Goal: Task Accomplishment & Management: Complete application form

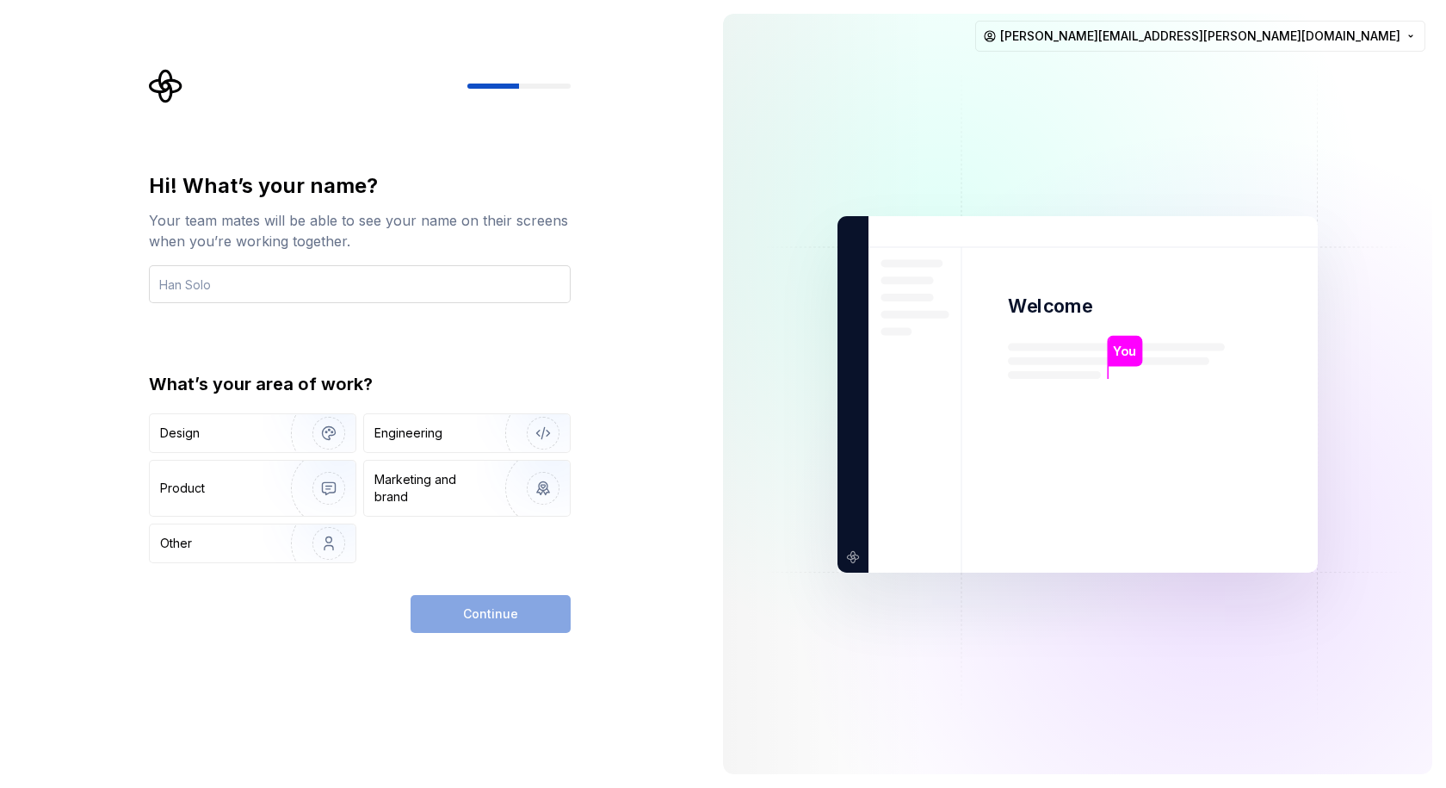
click at [200, 288] on input "text" at bounding box center [360, 284] width 422 height 38
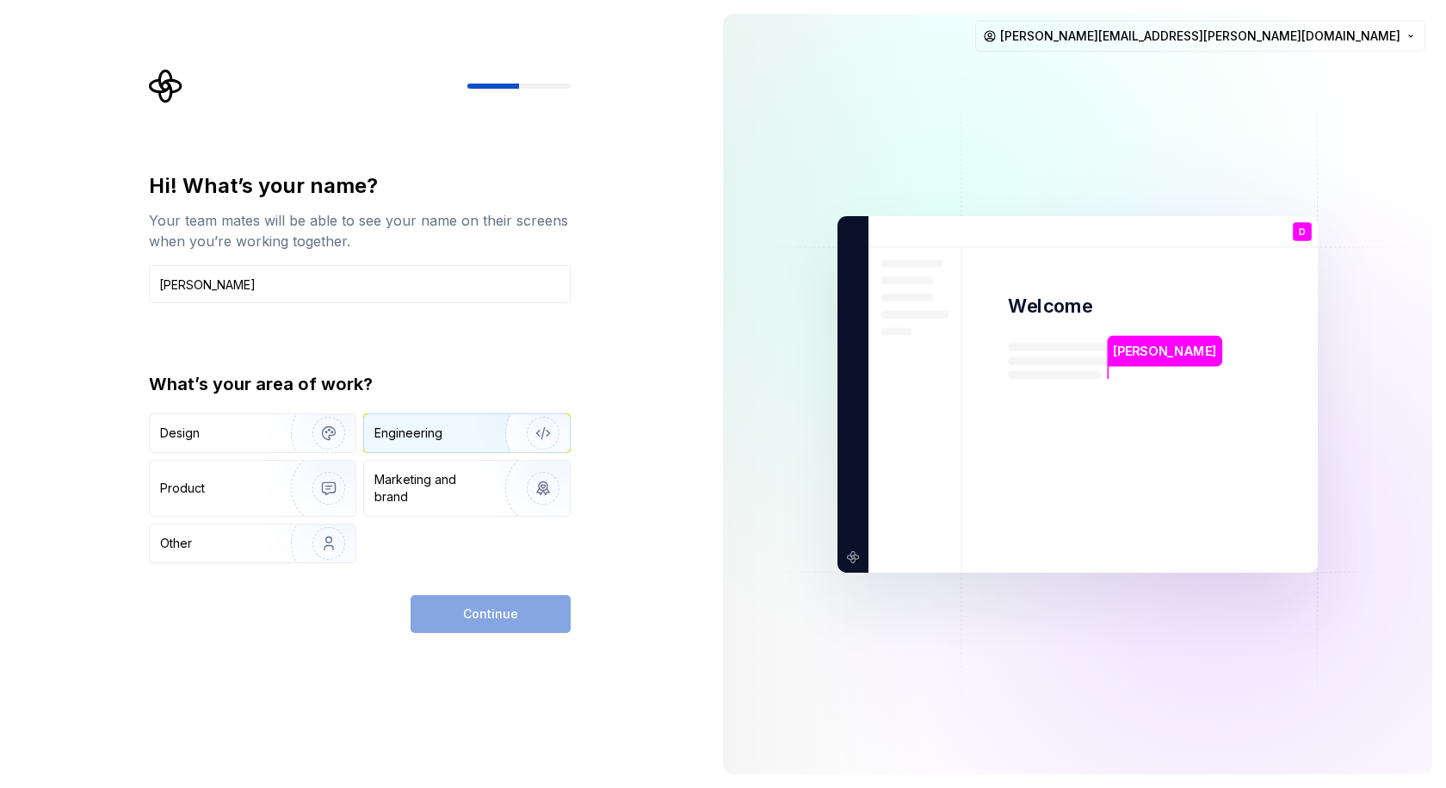
type input "[PERSON_NAME]"
click at [458, 427] on div "Engineering" at bounding box center [442, 432] width 137 height 17
click at [487, 609] on span "Continue" at bounding box center [490, 613] width 55 height 17
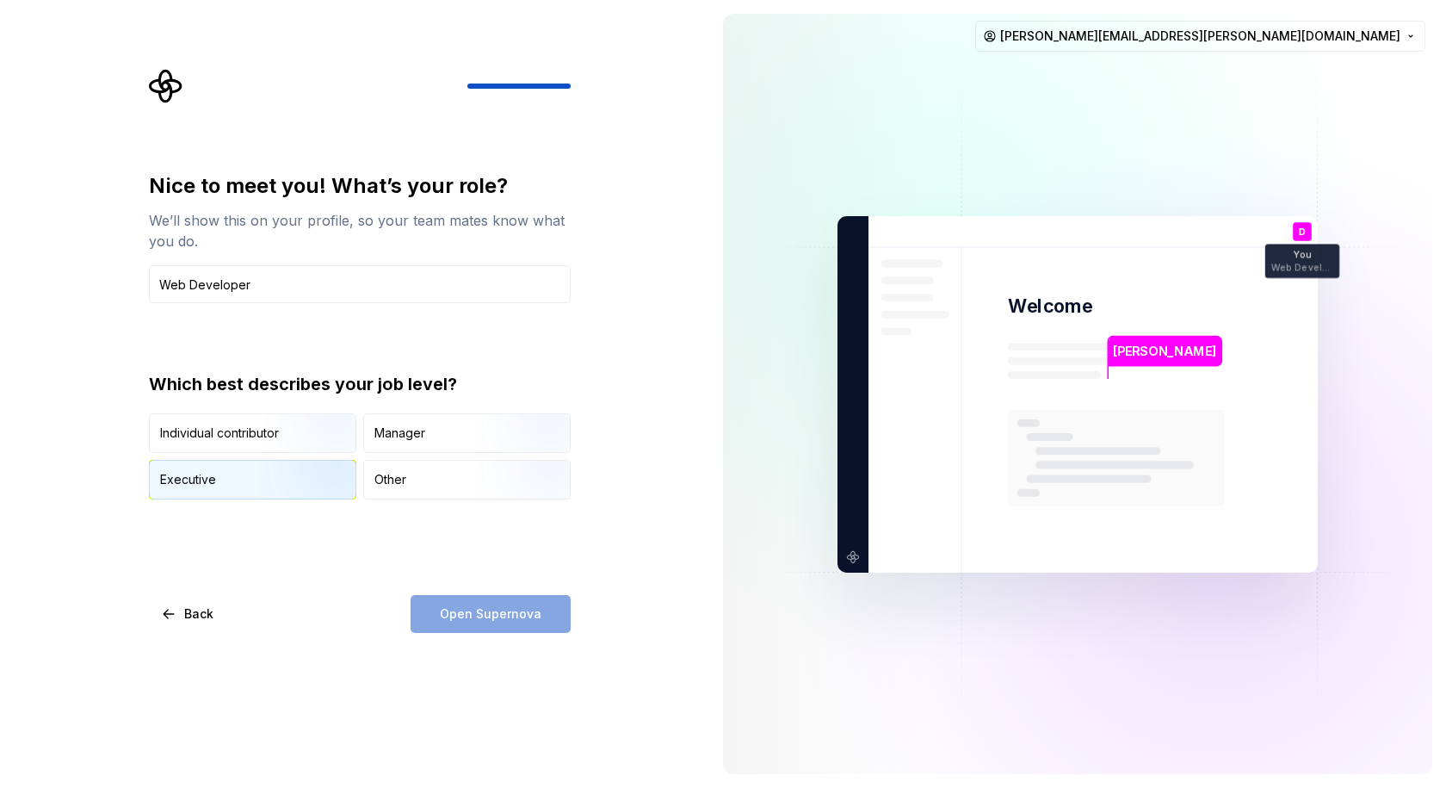
type input "Web Developer"
click at [217, 483] on div "Executive" at bounding box center [253, 480] width 206 height 38
click at [492, 612] on span "Open Supernova" at bounding box center [491, 613] width 102 height 17
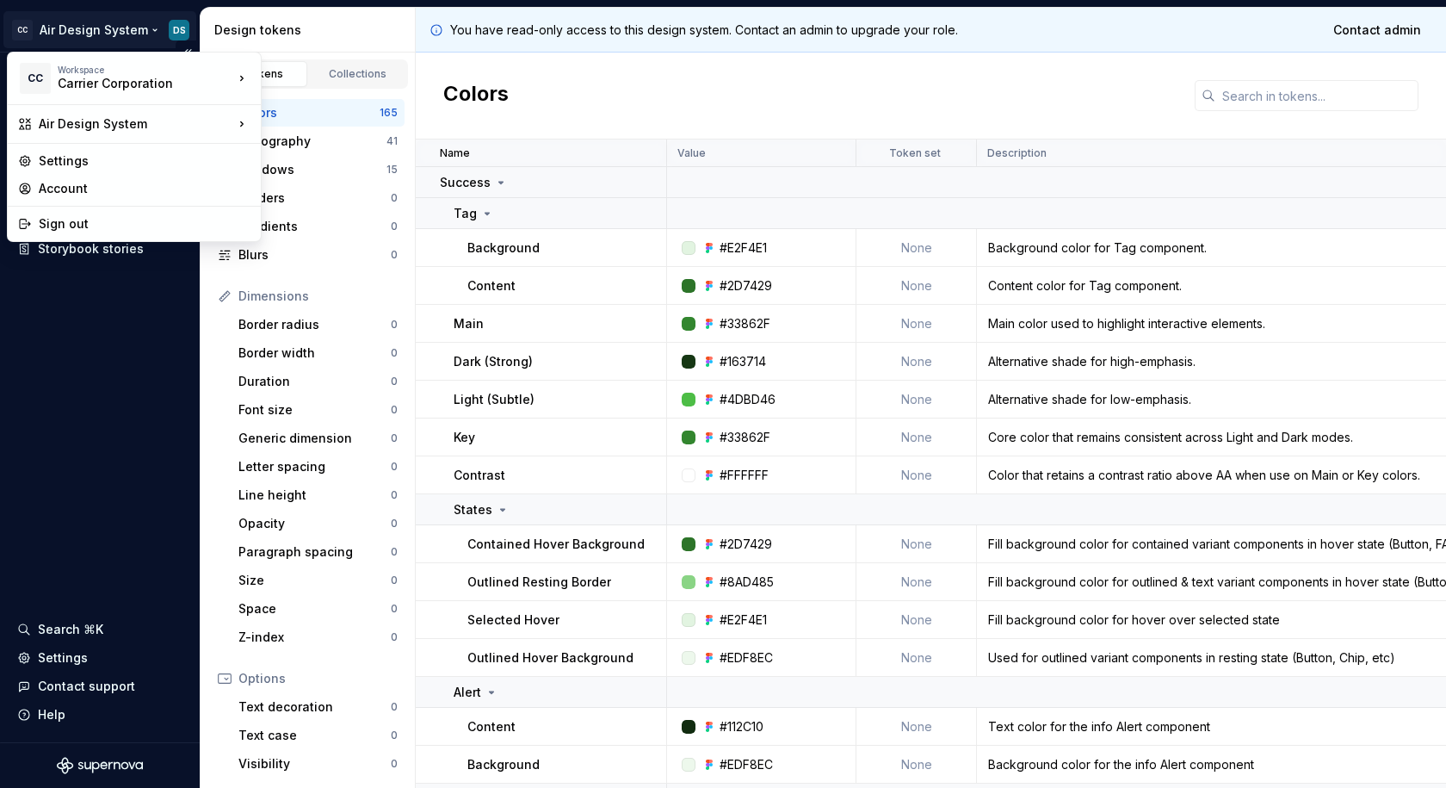
click at [77, 35] on html "CC Air Design System DS Documentation Dataset AHP Design tokens Components Asse…" at bounding box center [723, 394] width 1446 height 788
click at [322, 104] on div "Viessmann" at bounding box center [346, 103] width 115 height 17
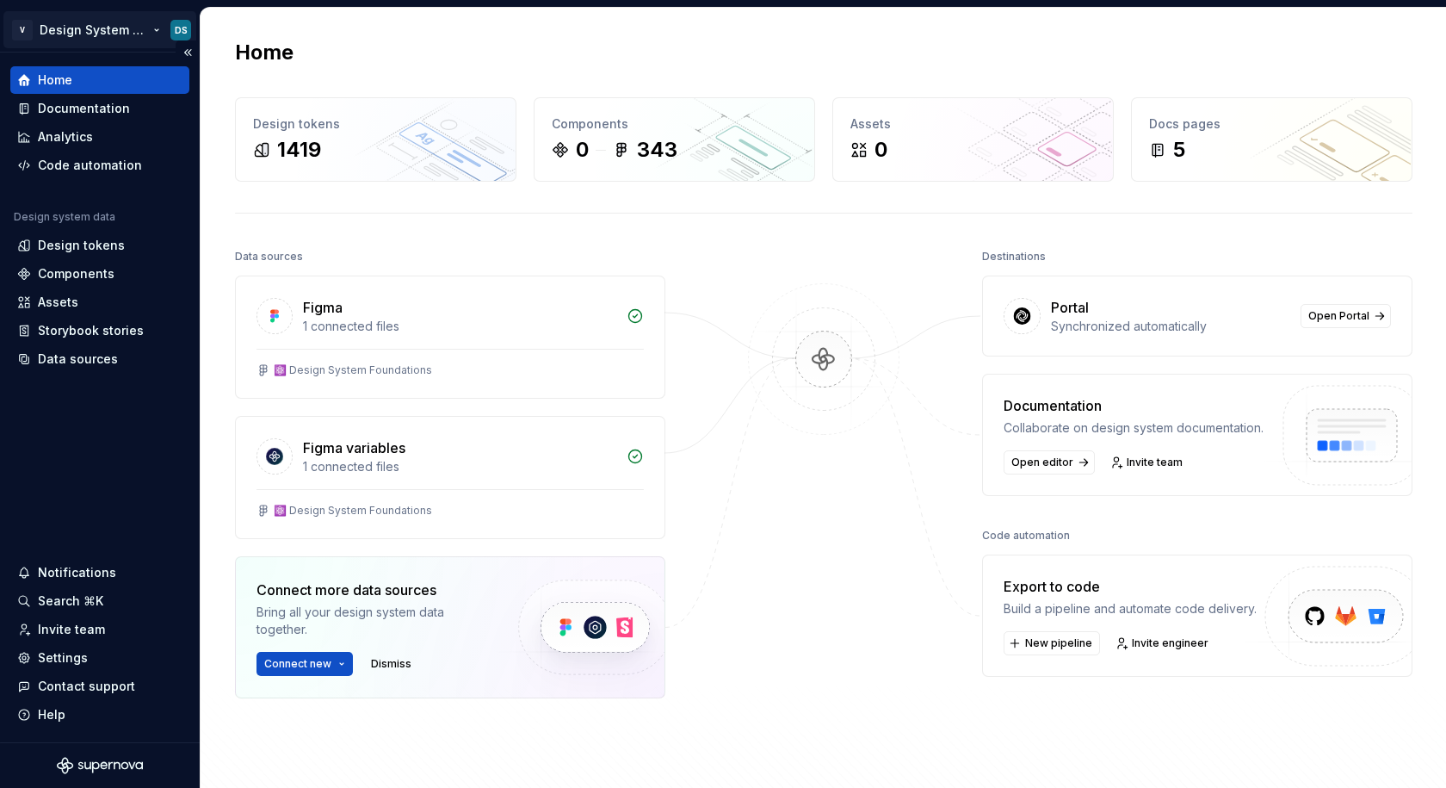
click at [108, 32] on html "V Design System Web (DSW) DS Home Documentation Analytics Code automation Desig…" at bounding box center [723, 394] width 1446 height 788
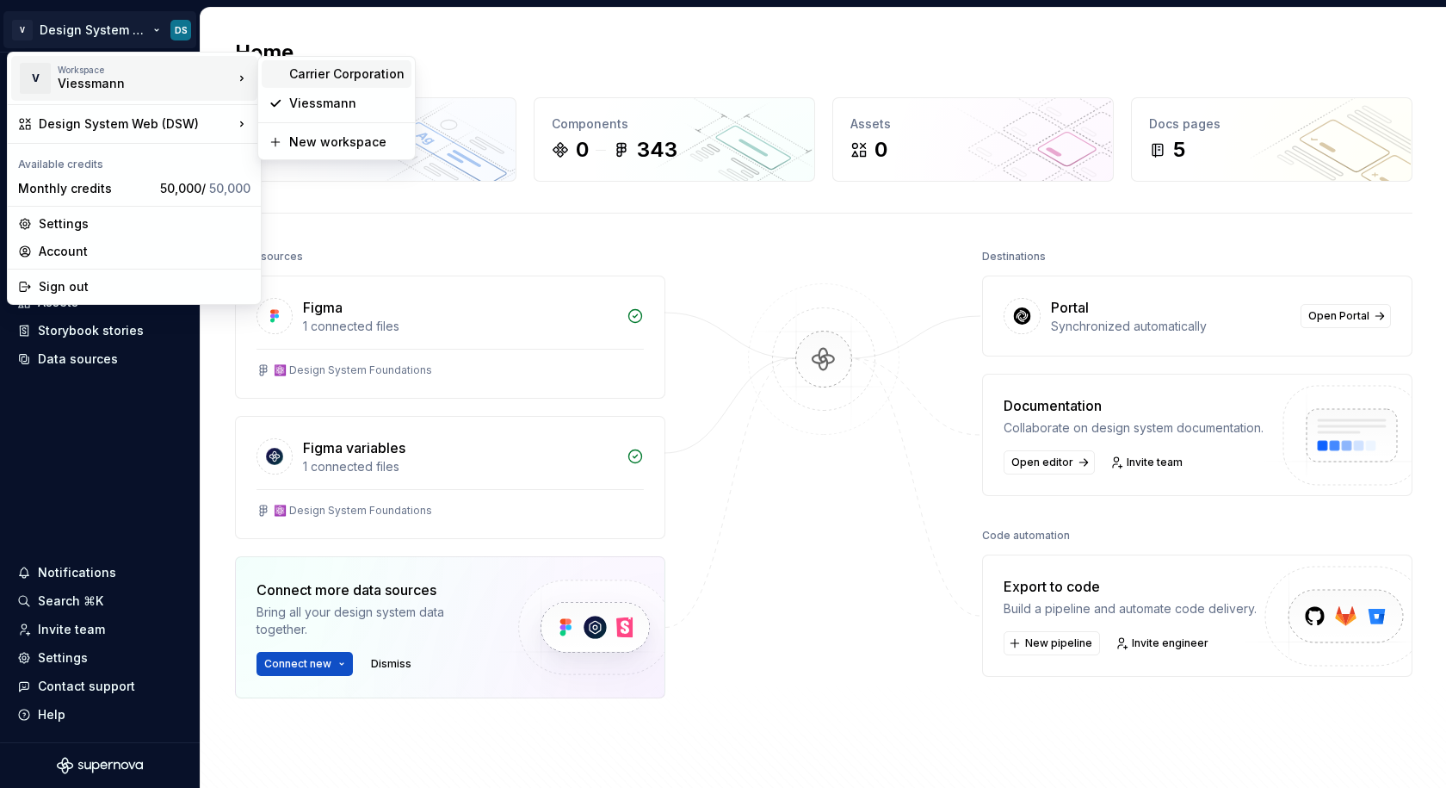
click at [356, 73] on div "Carrier Corporation" at bounding box center [346, 73] width 115 height 17
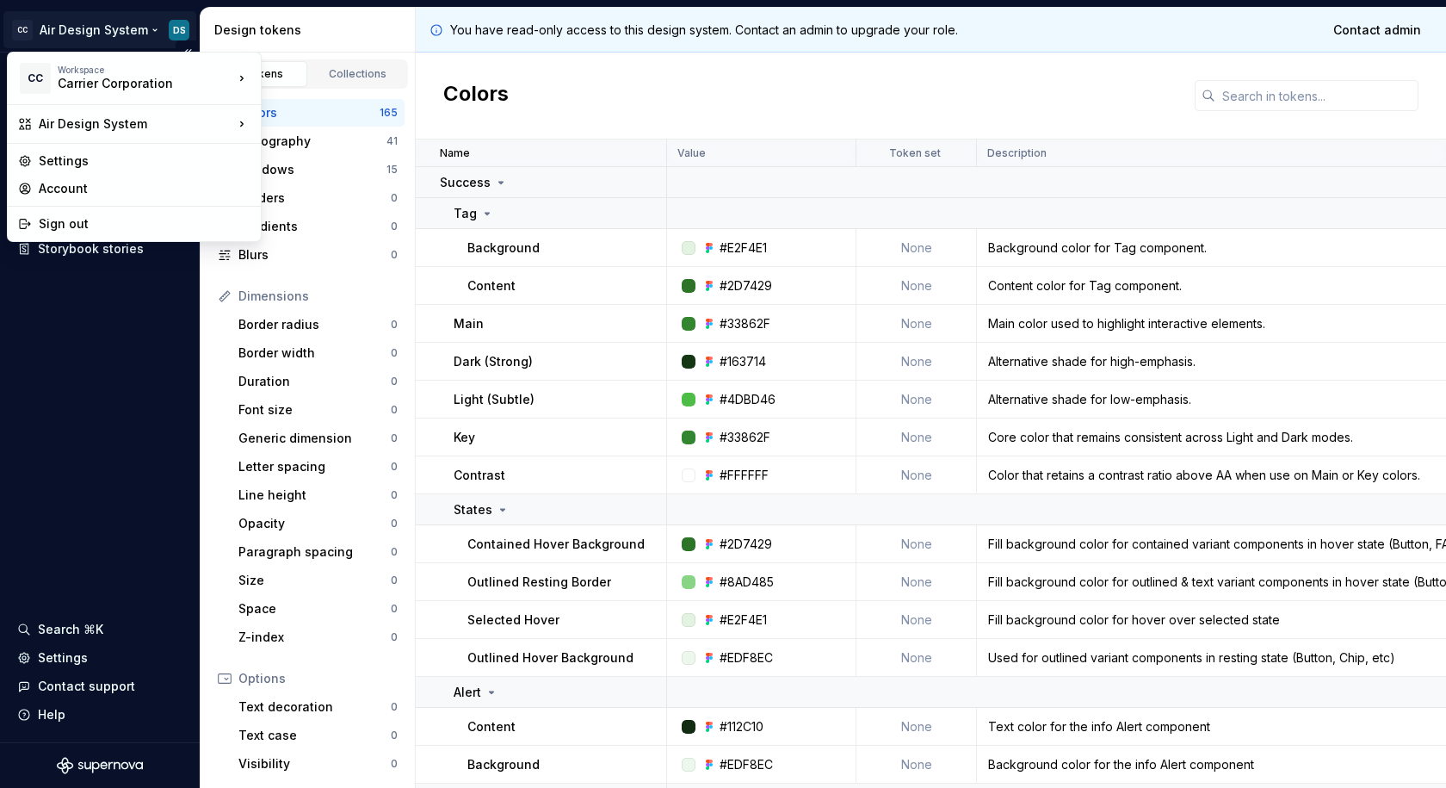
click at [115, 35] on html "CC Air Design System DS Documentation Dataset AHP Design tokens Components Asse…" at bounding box center [723, 394] width 1446 height 788
click at [325, 102] on div "Viessmann" at bounding box center [346, 103] width 115 height 17
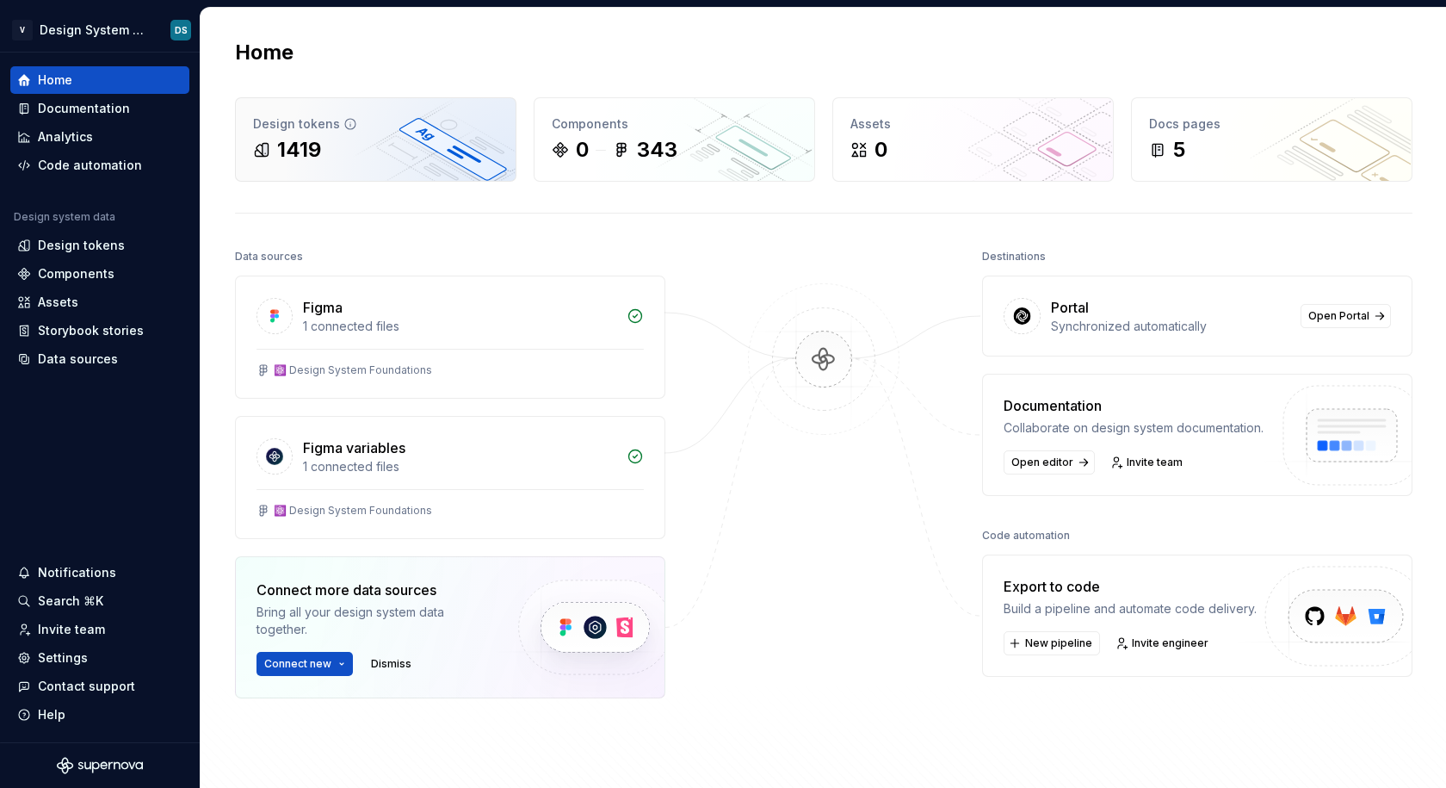
click at [305, 135] on div "Design tokens 1419" at bounding box center [376, 139] width 280 height 83
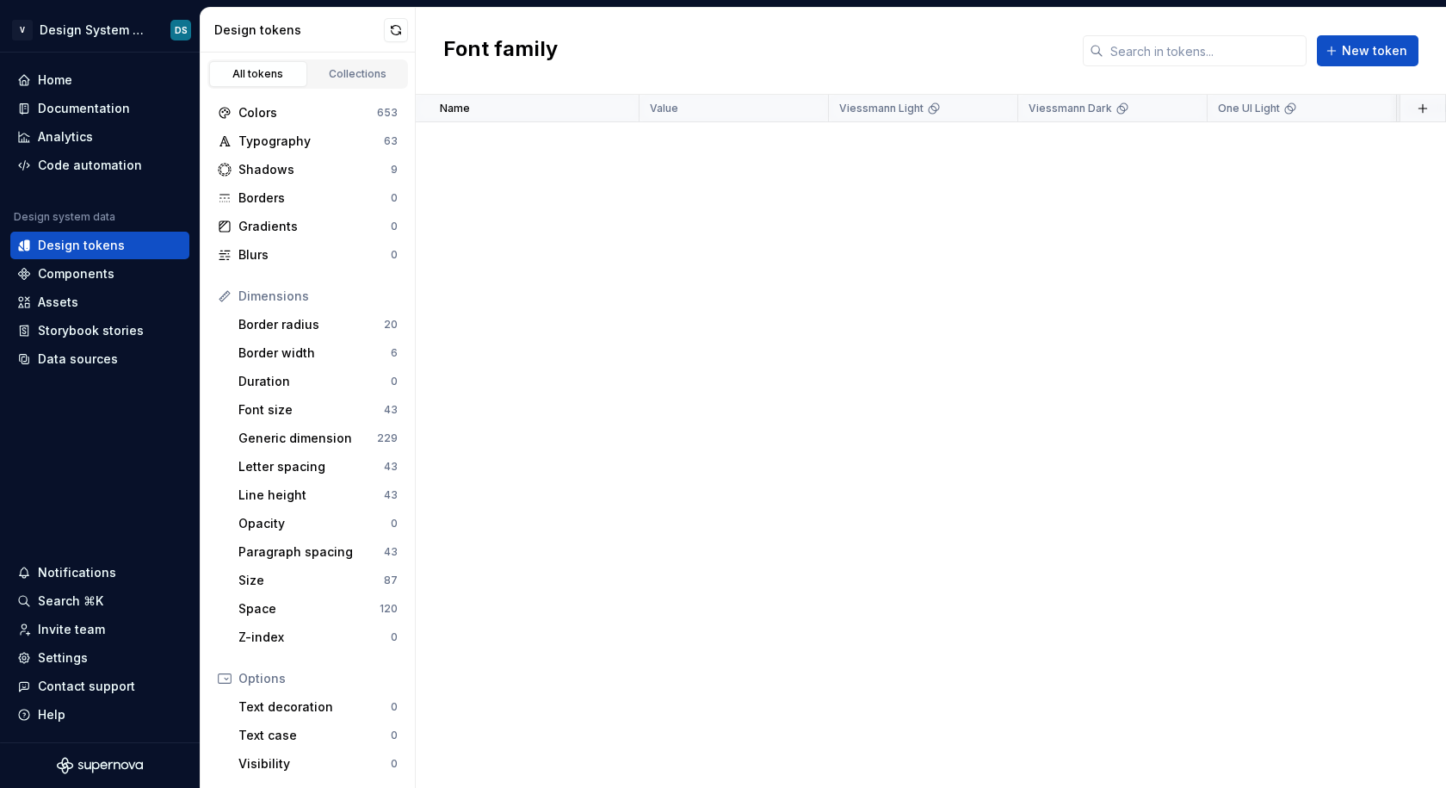
scroll to position [1530, 0]
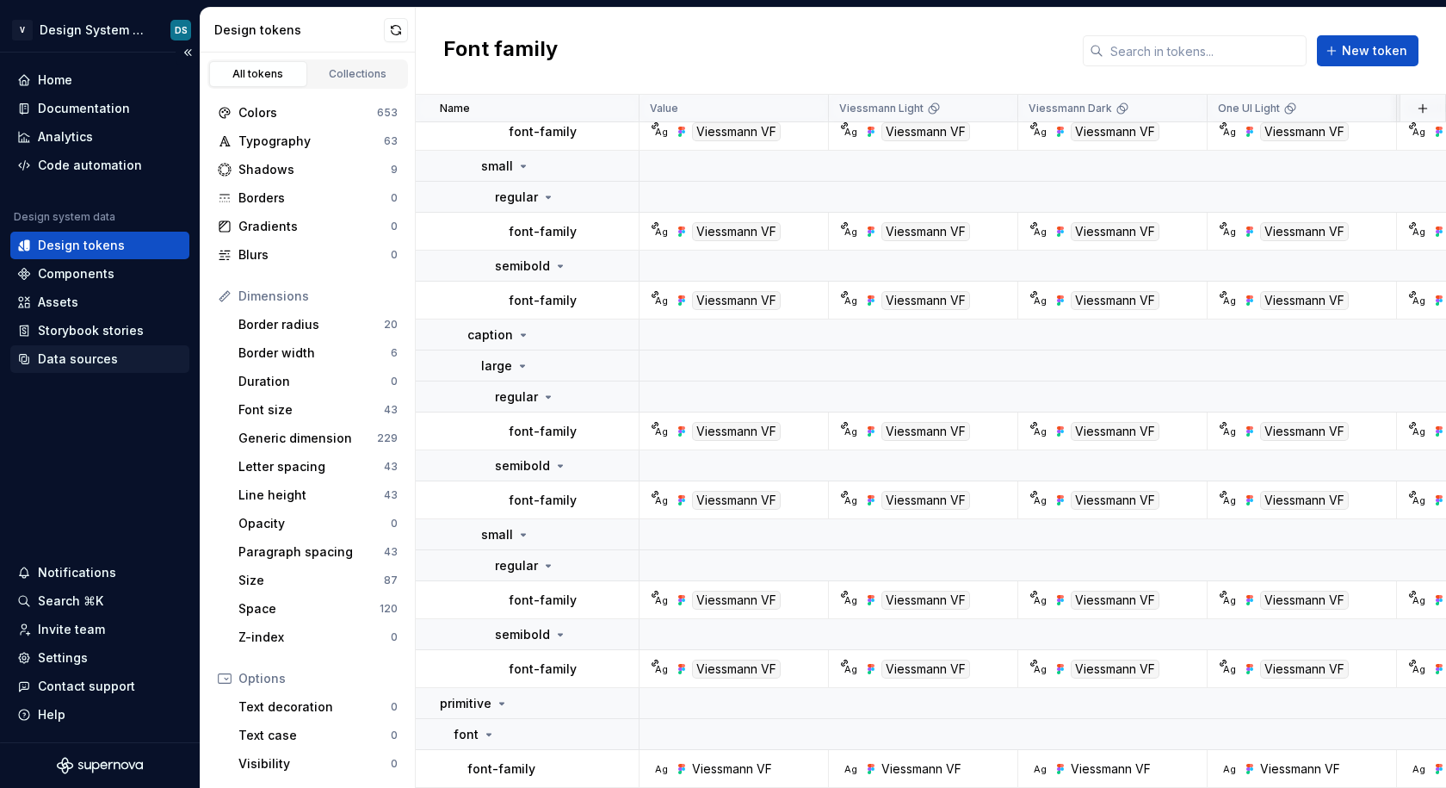
click at [74, 364] on div "Data sources" at bounding box center [78, 358] width 80 height 17
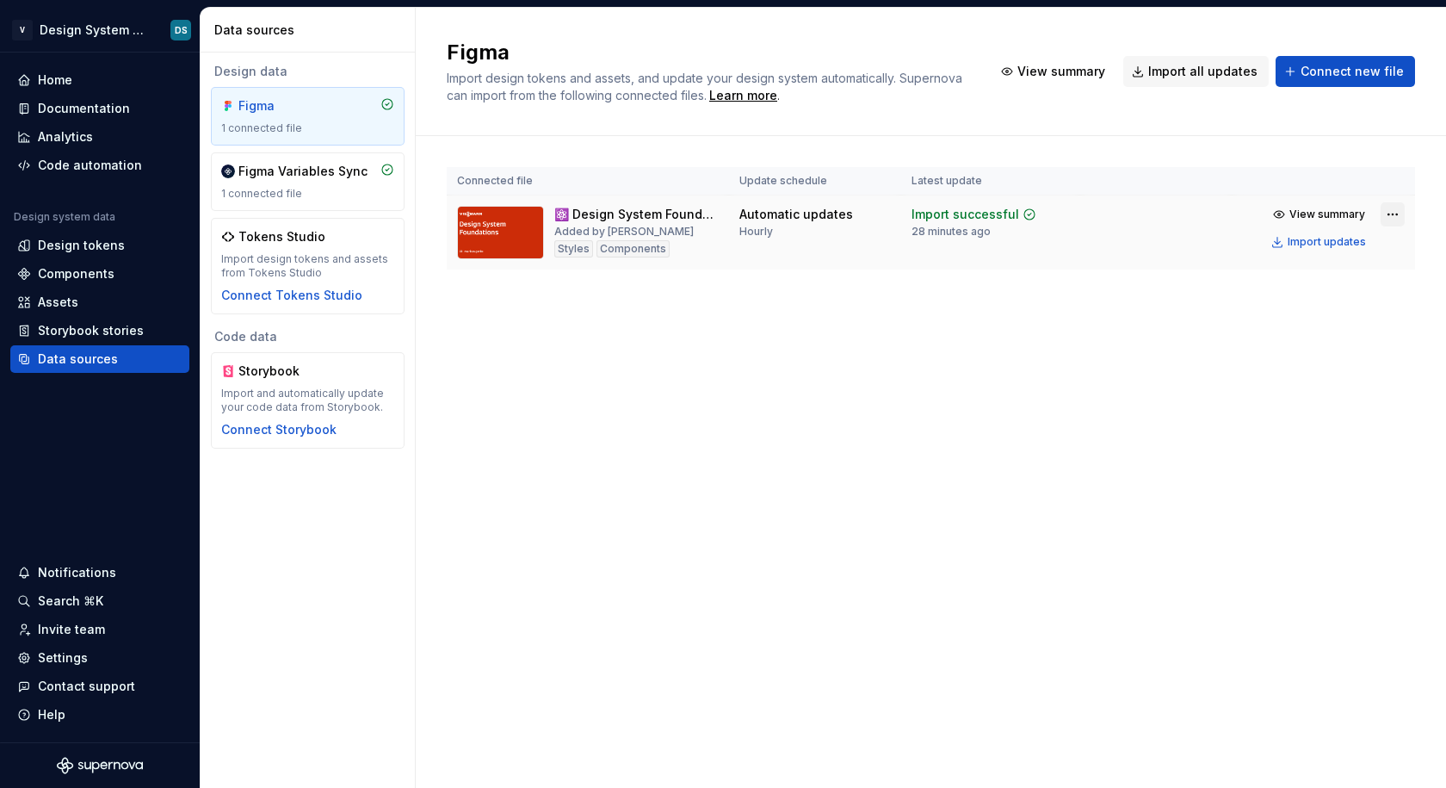
click at [1386, 218] on html "V Design System Web (DSW) DS Home Documentation Analytics Code automation Desig…" at bounding box center [723, 394] width 1446 height 788
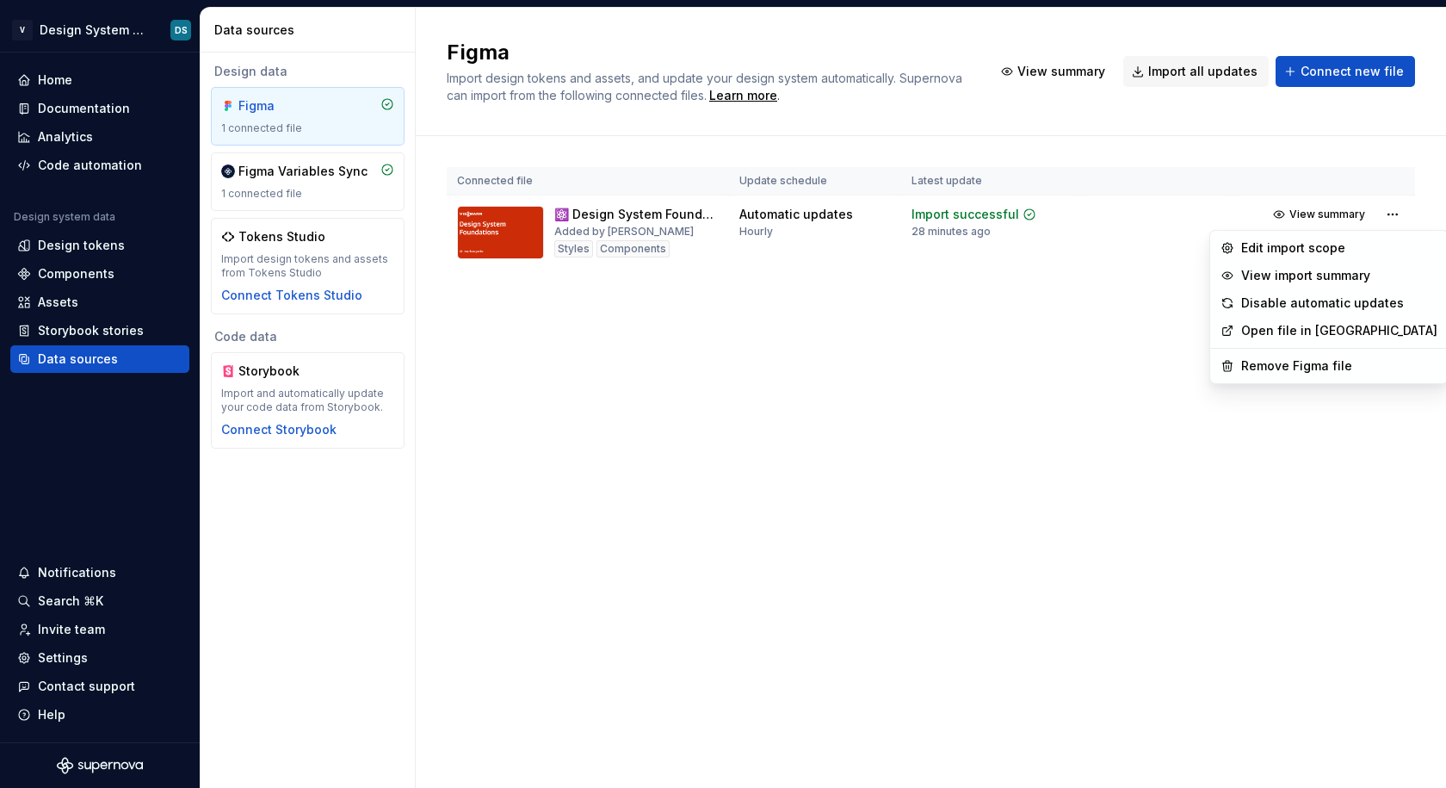
click at [1091, 319] on html "V Design System Web (DSW) DS Home Documentation Analytics Code automation Desig…" at bounding box center [723, 394] width 1446 height 788
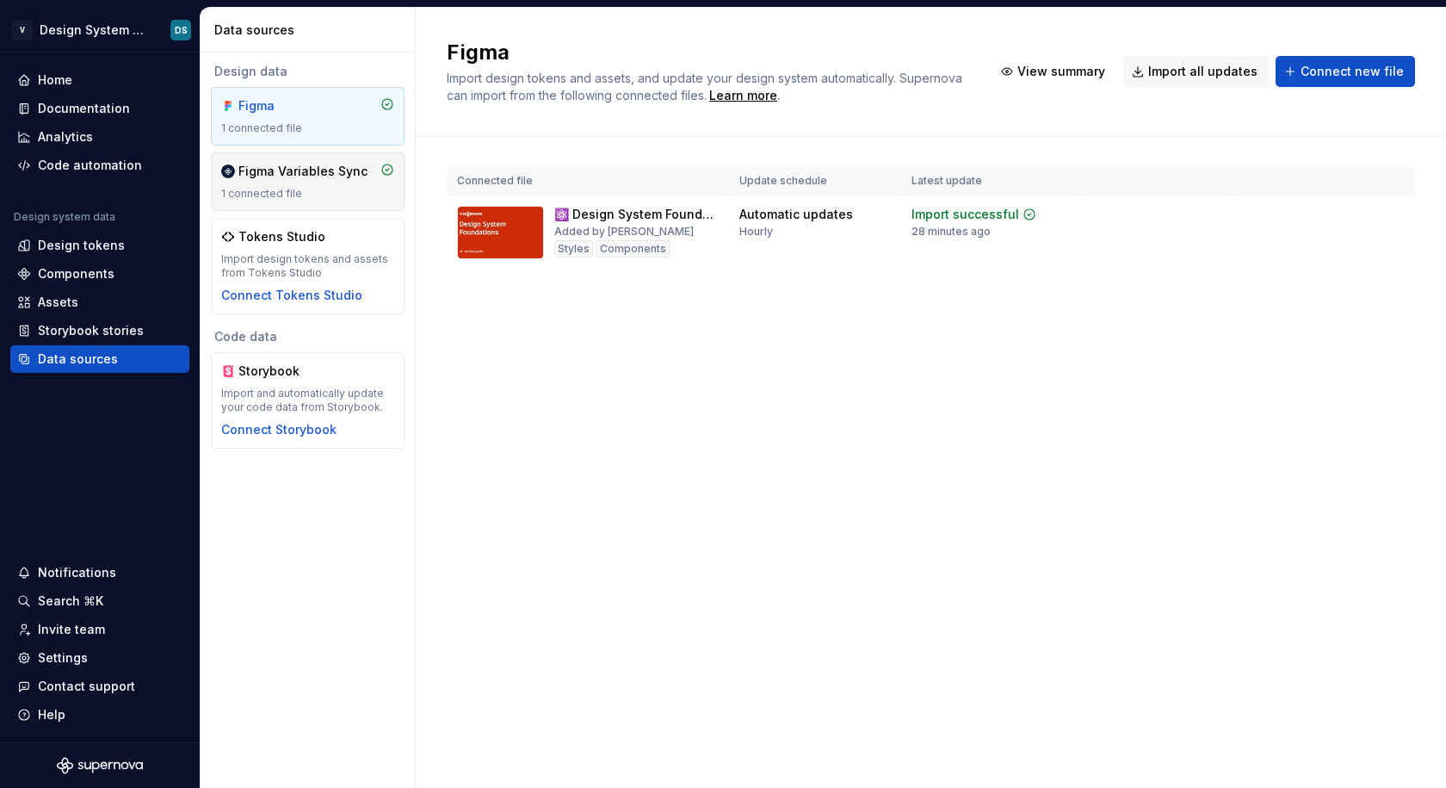
click at [307, 181] on div "Figma Variables Sync 1 connected file" at bounding box center [307, 182] width 173 height 38
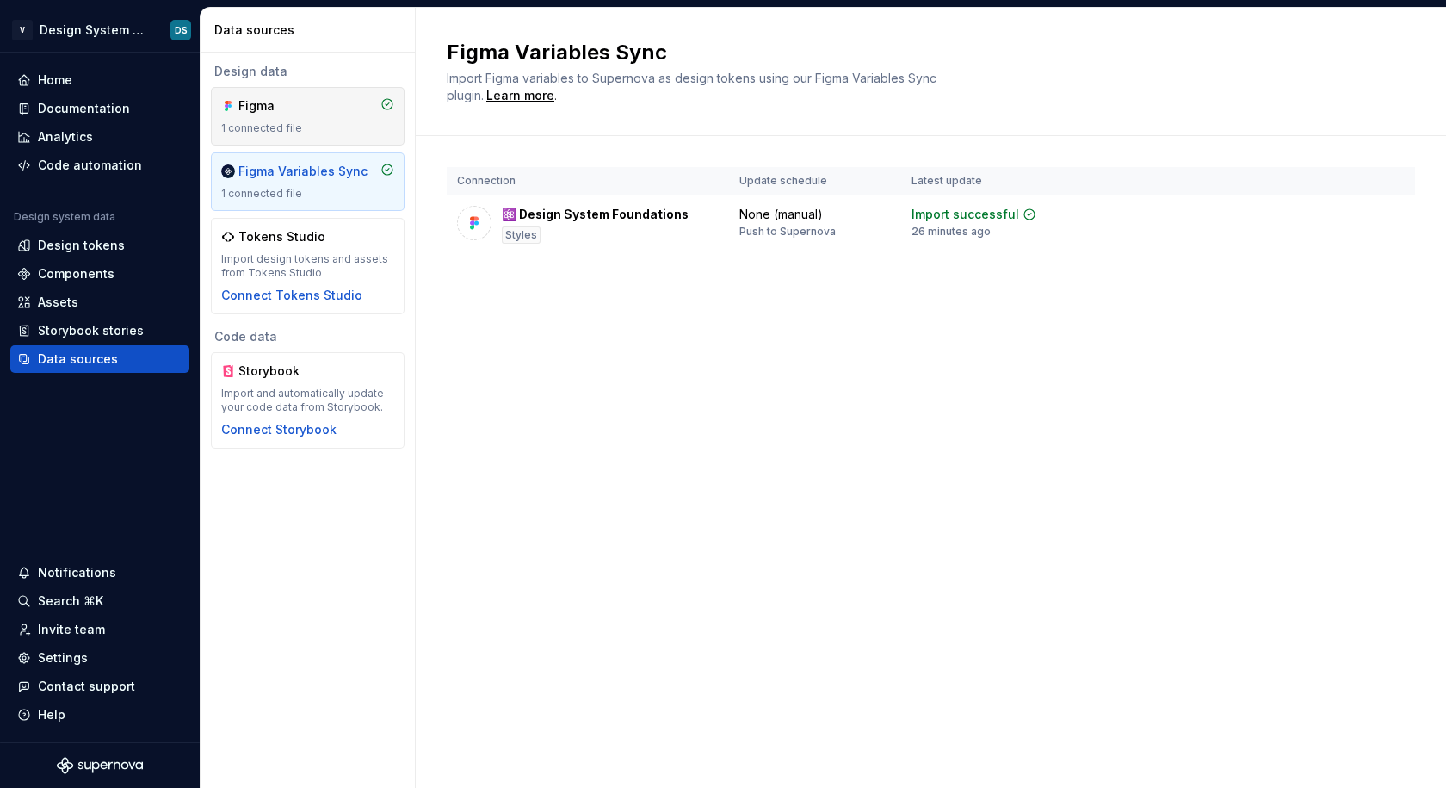
click at [313, 125] on div "1 connected file" at bounding box center [307, 128] width 173 height 14
